Goal: Navigation & Orientation: Find specific page/section

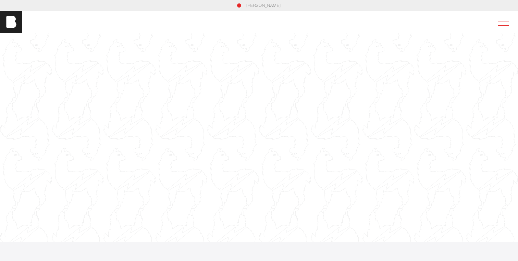
click at [499, 23] on span at bounding box center [503, 22] width 16 height 12
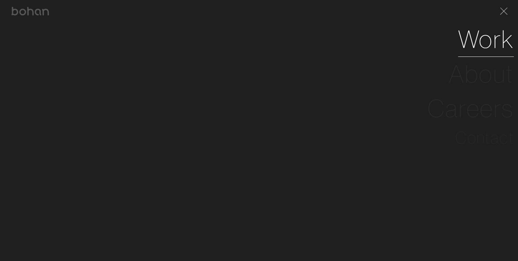
click at [489, 43] on link "Work" at bounding box center [486, 39] width 56 height 35
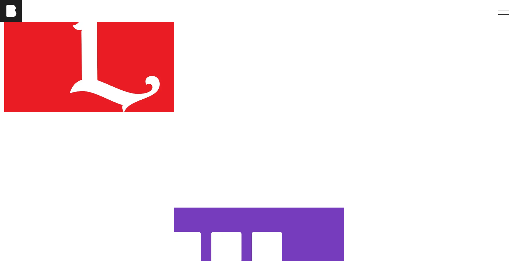
scroll to position [288, 0]
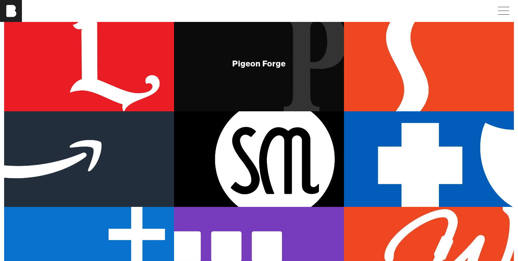
click at [230, 61] on div "Pigeon Forge" at bounding box center [259, 64] width 170 height 96
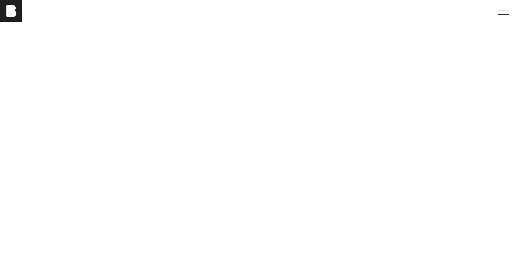
scroll to position [773, 0]
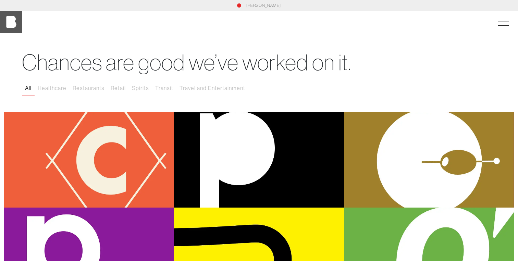
click at [12, 28] on img at bounding box center [11, 22] width 22 height 22
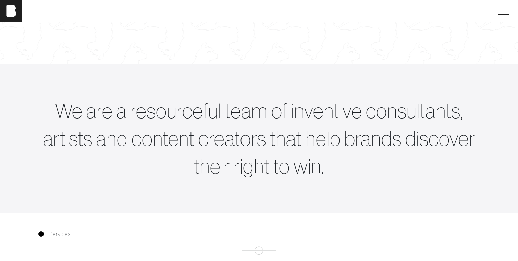
scroll to position [185, 0]
